Goal: Navigation & Orientation: Find specific page/section

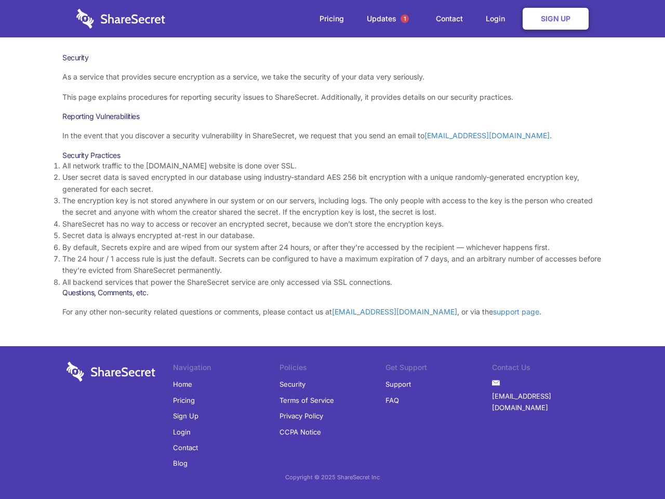
click at [332, 249] on li "By default, Secrets expire and are wiped from our system after 24 hours, or aft…" at bounding box center [332, 247] width 540 height 11
click at [405, 19] on span "1" at bounding box center [405, 19] width 8 height 8
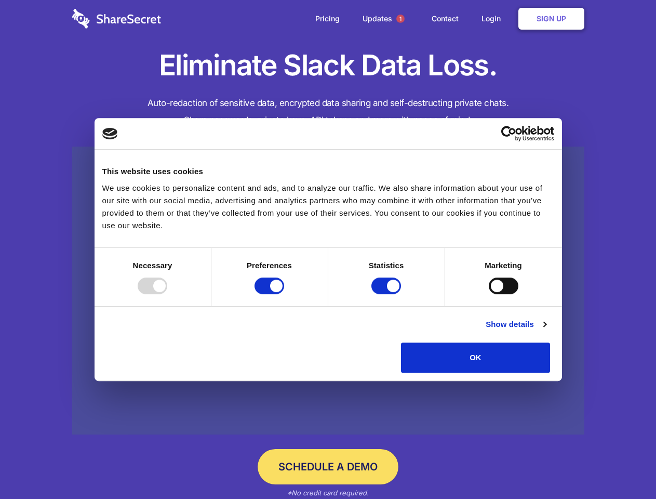
click at [167, 294] on div at bounding box center [153, 285] width 30 height 17
click at [284, 294] on input "Preferences" at bounding box center [270, 285] width 30 height 17
checkbox input "false"
click at [388, 294] on input "Statistics" at bounding box center [386, 285] width 30 height 17
checkbox input "false"
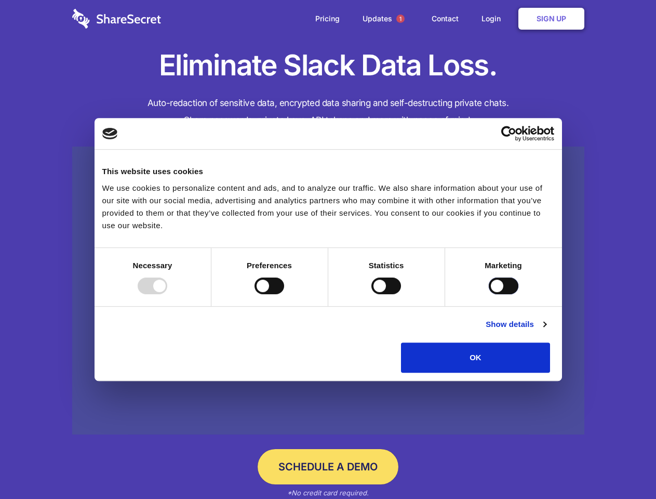
click at [489, 294] on input "Marketing" at bounding box center [504, 285] width 30 height 17
checkbox input "true"
click at [546, 330] on link "Show details" at bounding box center [516, 324] width 60 height 12
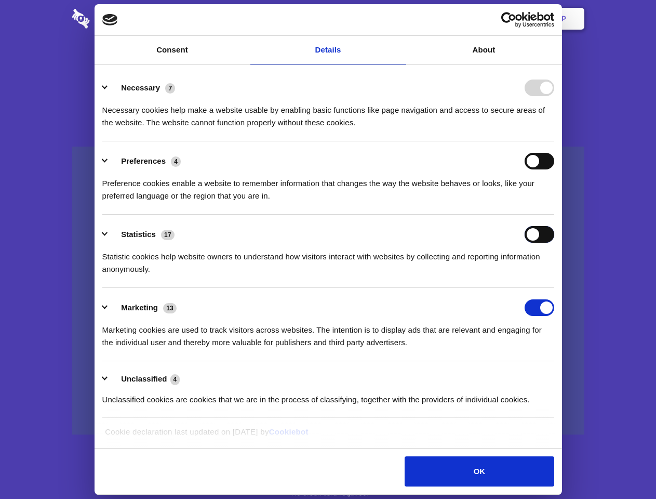
click at [554, 275] on div "Statistics 17 Statistic cookies help website owners to understand how visitors …" at bounding box center [328, 250] width 452 height 49
click at [400, 19] on span "1" at bounding box center [400, 19] width 8 height 8
